Goal: Task Accomplishment & Management: Complete application form

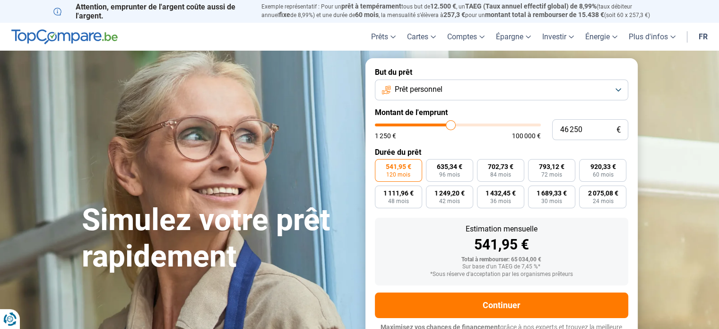
scroll to position [13, 0]
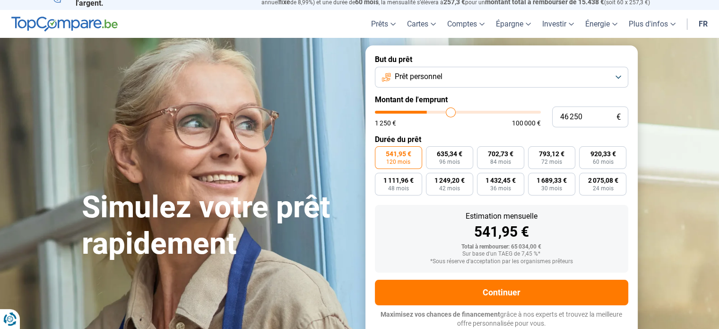
type input "32 000"
type input "32000"
click at [428, 111] on input "range" at bounding box center [458, 112] width 166 height 3
type input "15 750"
type input "15750"
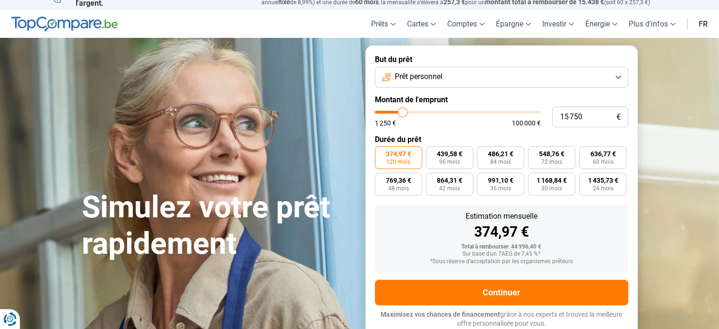
type input "15 250"
type input "15250"
click at [402, 112] on input "range" at bounding box center [458, 112] width 166 height 3
radio input "true"
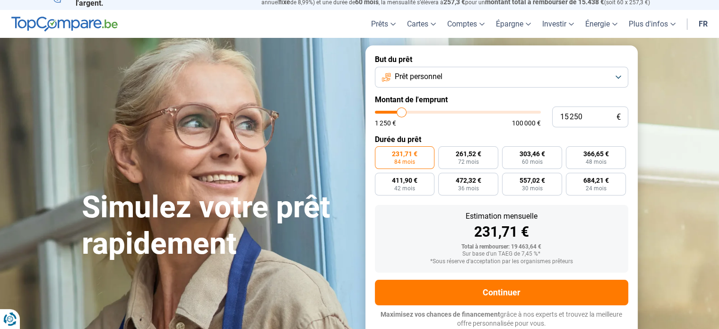
click at [529, 77] on button "Prêt personnel" at bounding box center [502, 77] width 254 height 21
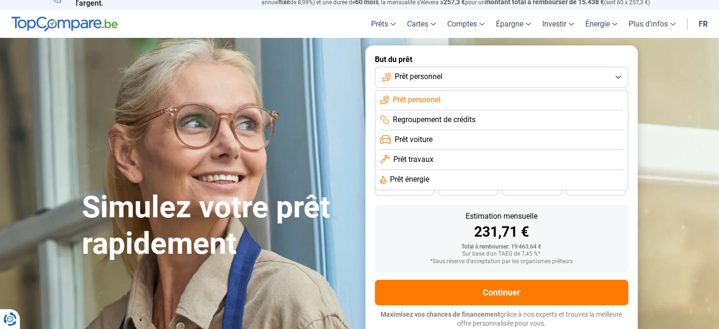
click at [529, 77] on button "Prêt personnel" at bounding box center [502, 77] width 254 height 21
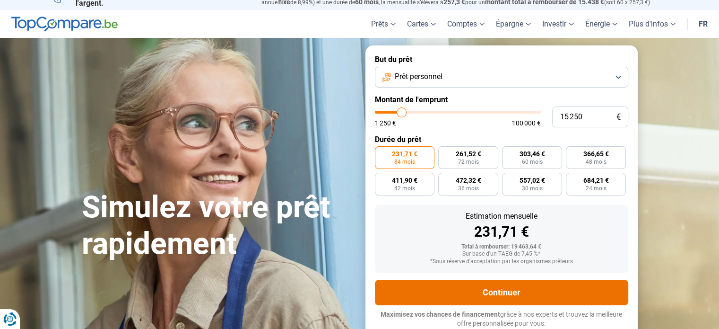
click at [505, 291] on button "Continuer" at bounding box center [502, 293] width 254 height 26
